Goal: Task Accomplishment & Management: Complete application form

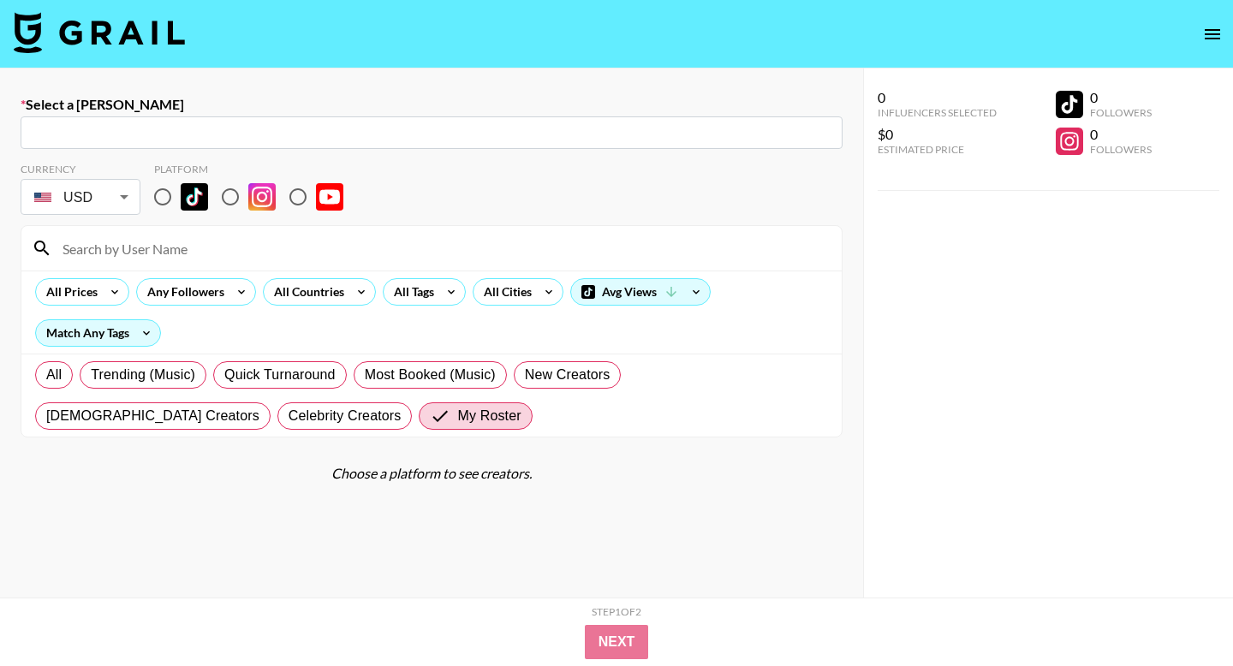
click at [110, 51] on img at bounding box center [99, 32] width 171 height 41
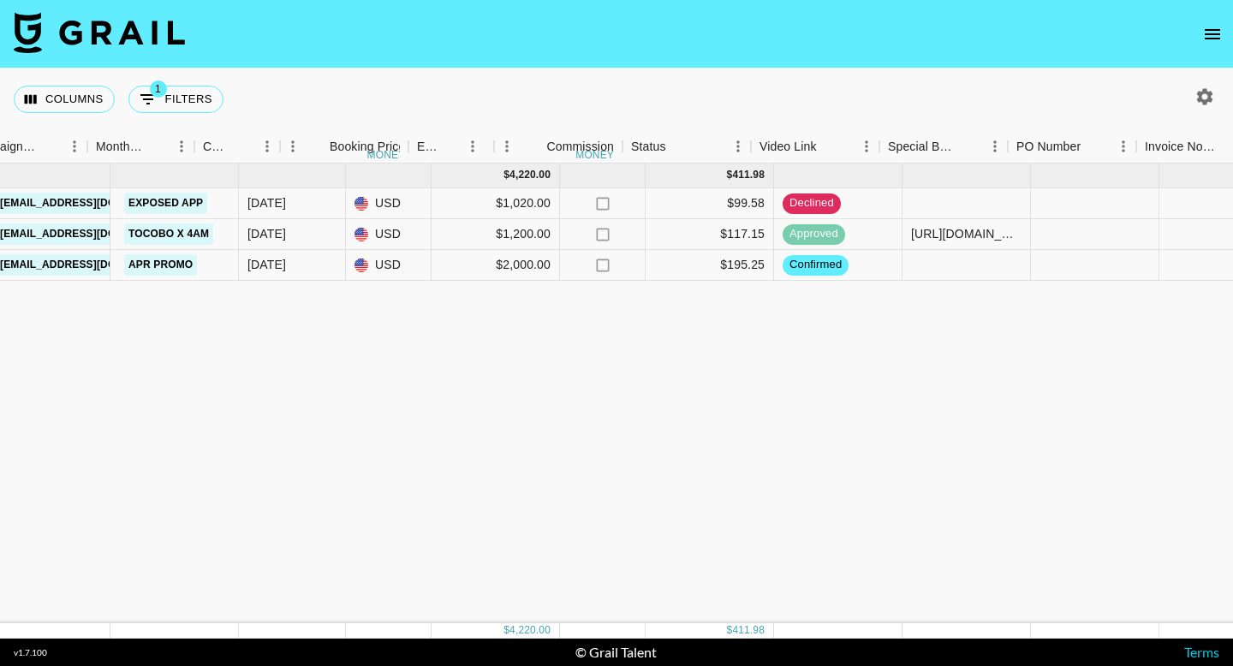
scroll to position [0, 981]
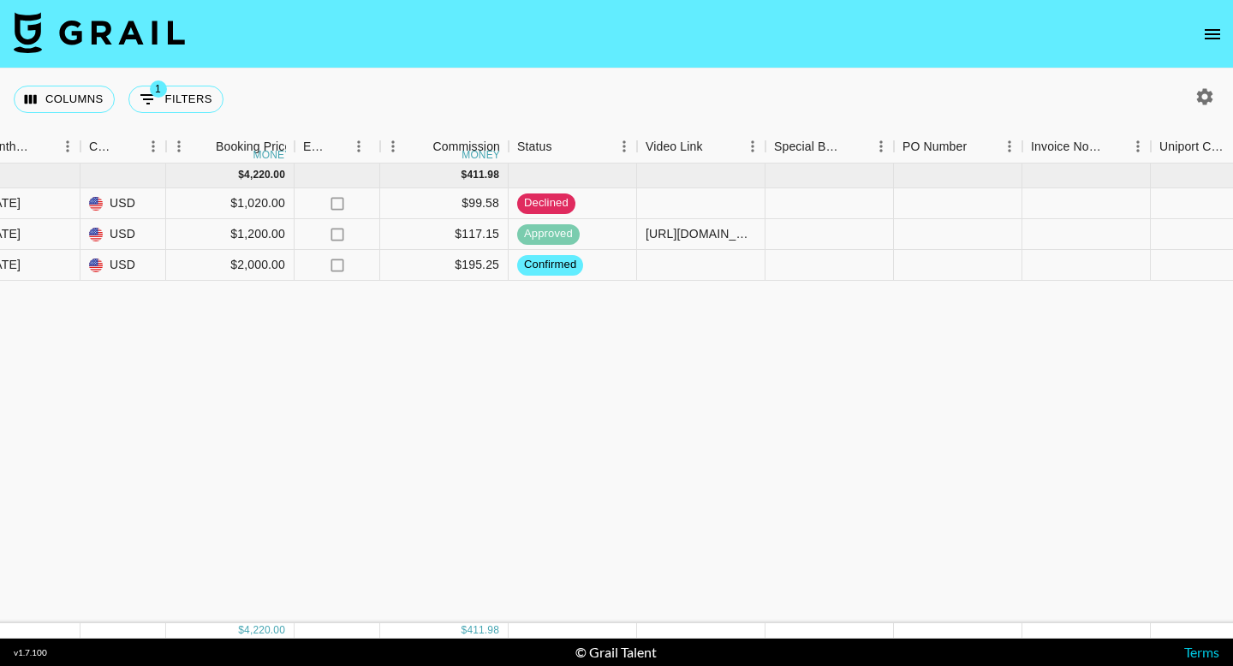
click at [1198, 41] on button "open drawer" at bounding box center [1212, 34] width 34 height 34
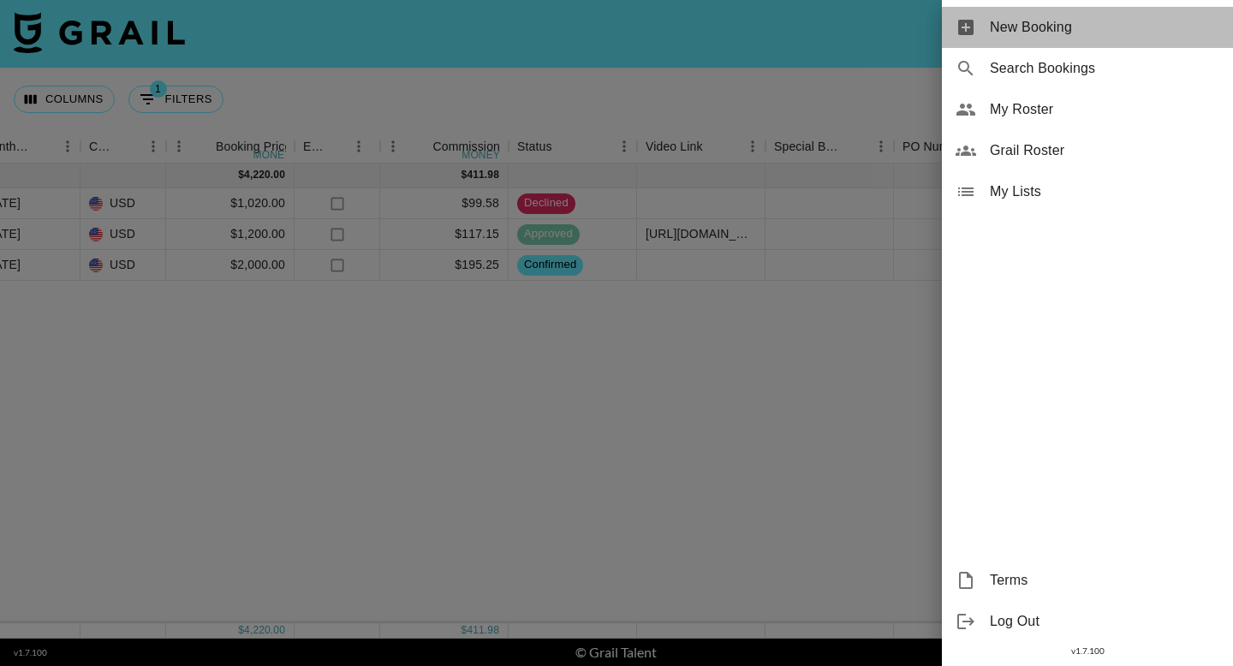
click at [1073, 41] on div "New Booking" at bounding box center [1087, 27] width 291 height 41
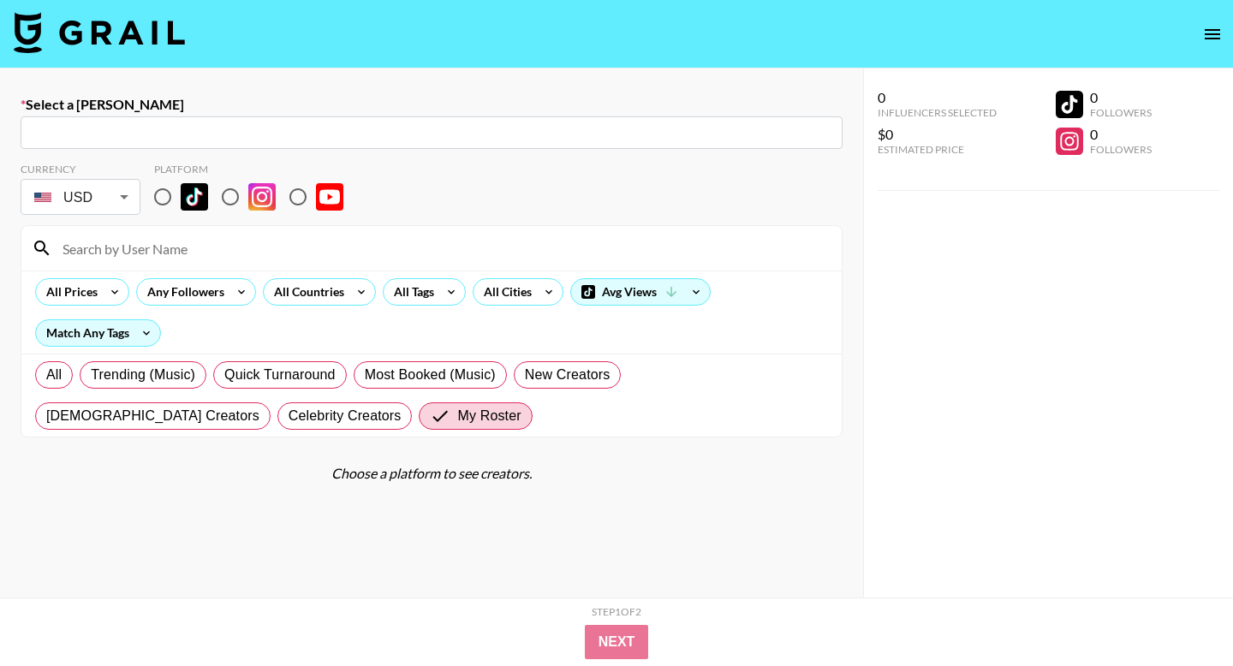
click at [223, 148] on div "​" at bounding box center [432, 132] width 822 height 33
click at [223, 137] on input "text" at bounding box center [431, 133] width 801 height 20
